Goal: Register for event/course

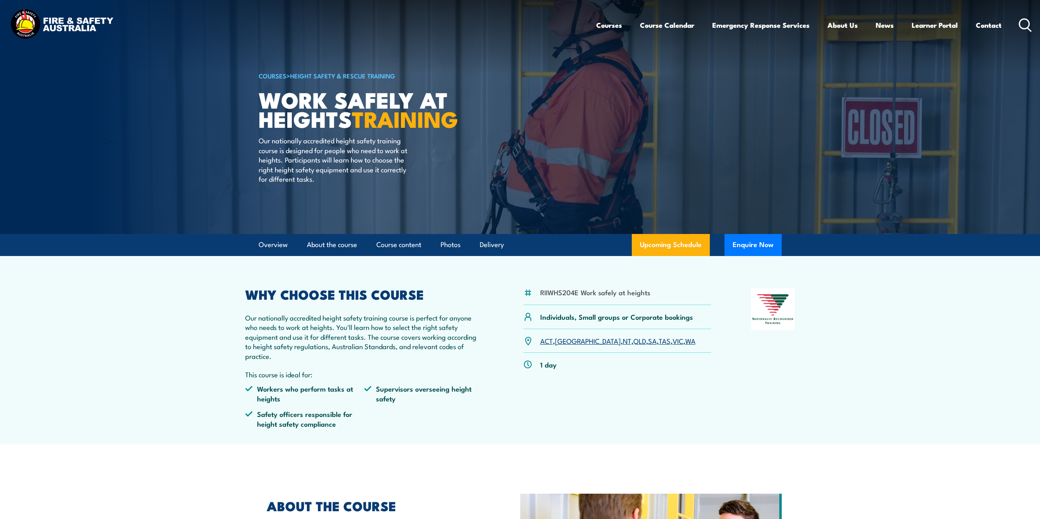
click at [673, 342] on link "VIC" at bounding box center [678, 341] width 11 height 10
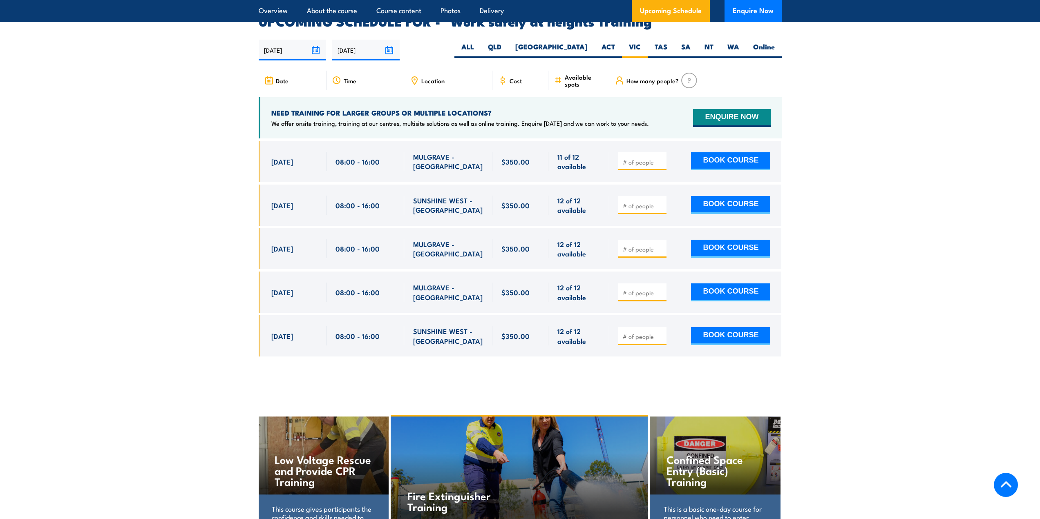
scroll to position [1300, 0]
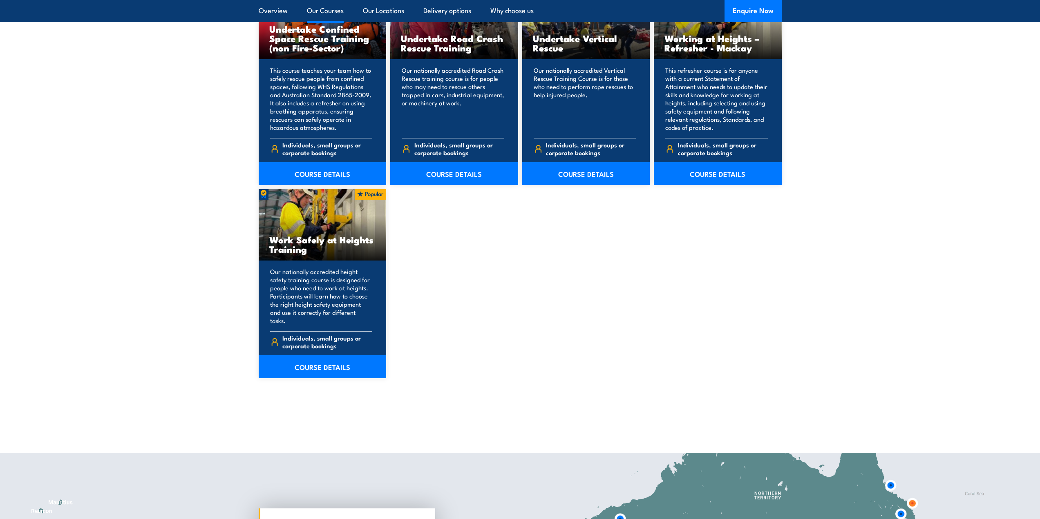
scroll to position [981, 0]
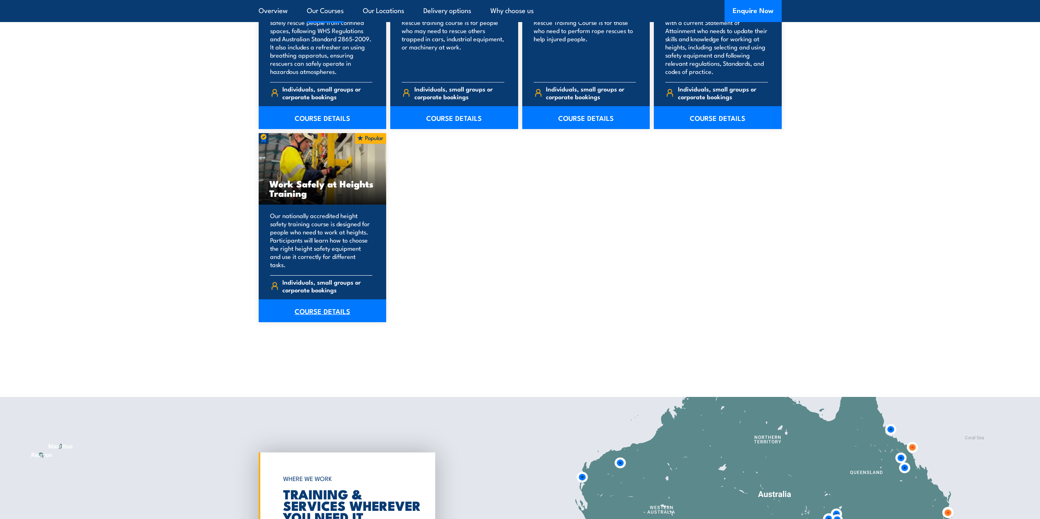
click at [320, 304] on link "COURSE DETAILS" at bounding box center [323, 311] width 128 height 23
